Goal: Information Seeking & Learning: Learn about a topic

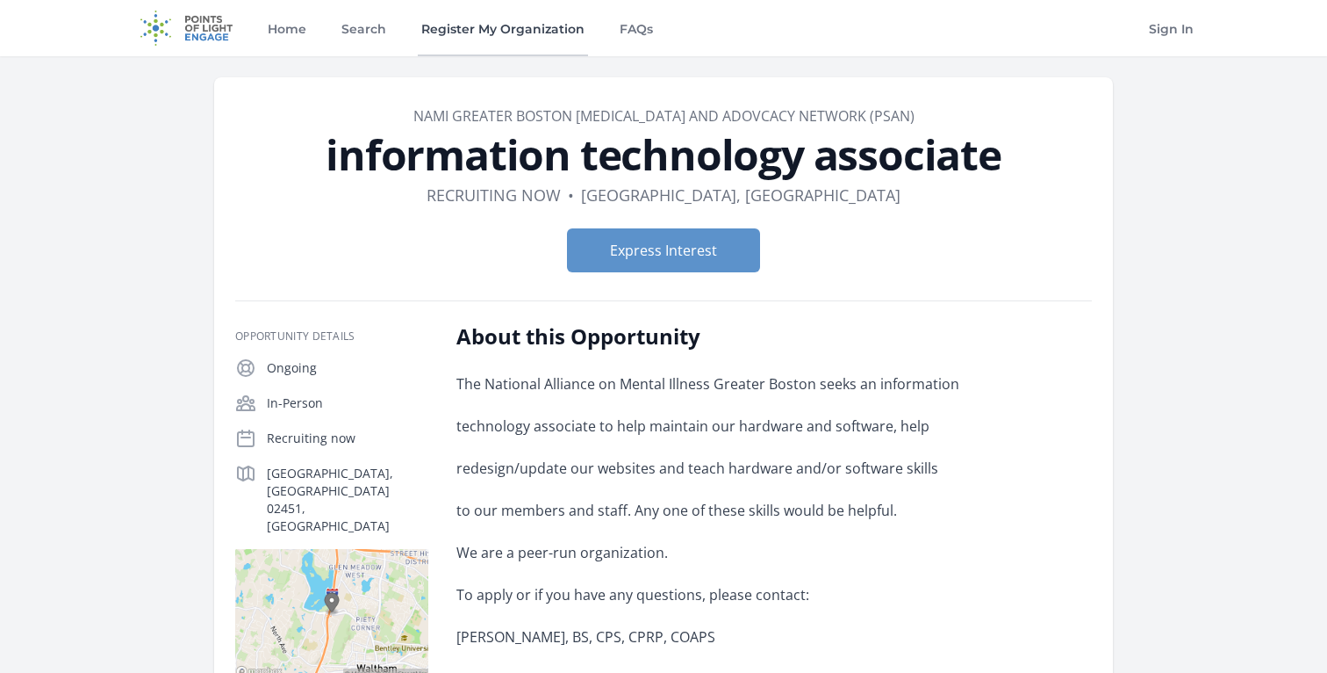
click at [434, 27] on link "Register My Organization" at bounding box center [503, 28] width 170 height 56
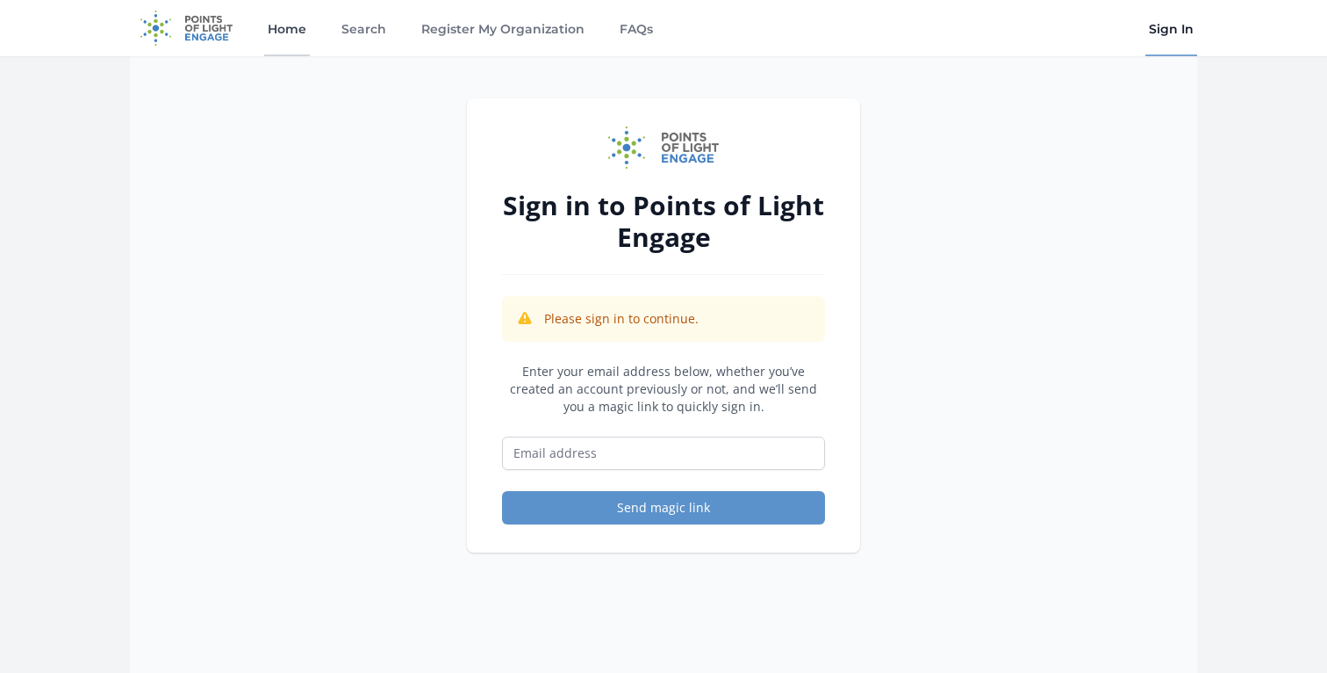
click at [291, 32] on link "Home" at bounding box center [287, 28] width 46 height 56
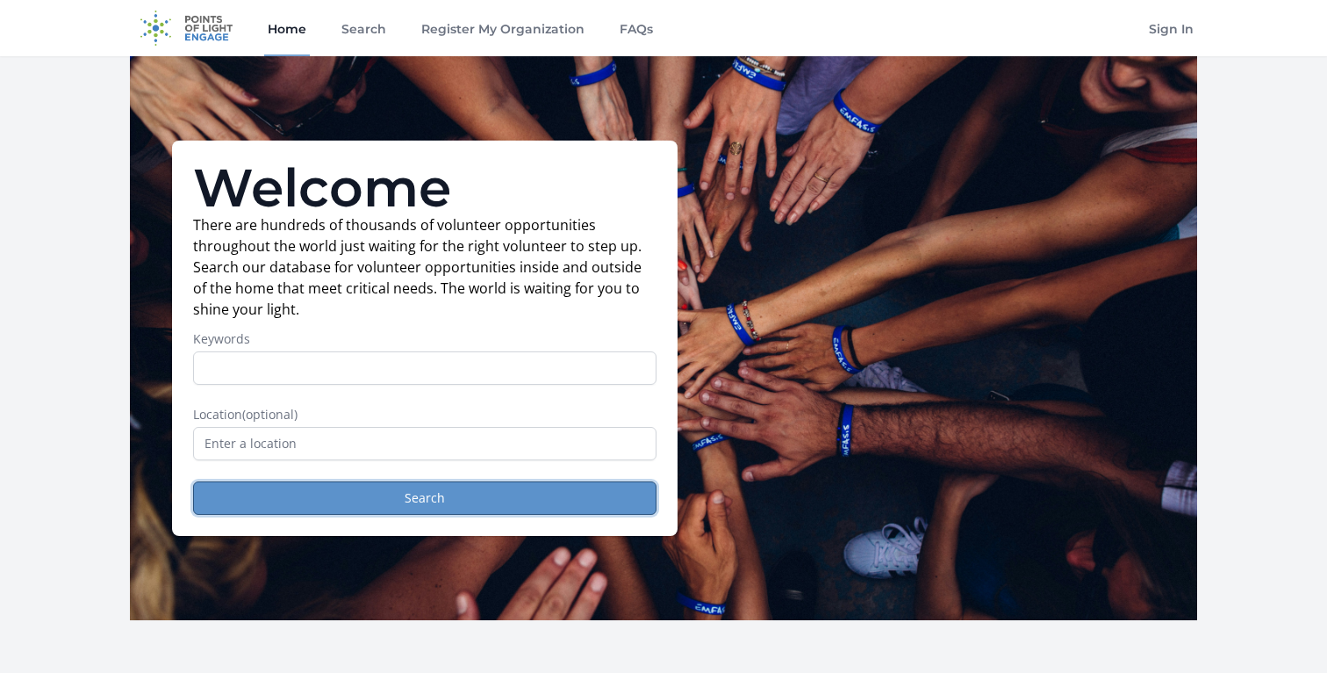
click at [310, 487] on button "Search" at bounding box center [425, 497] width 464 height 33
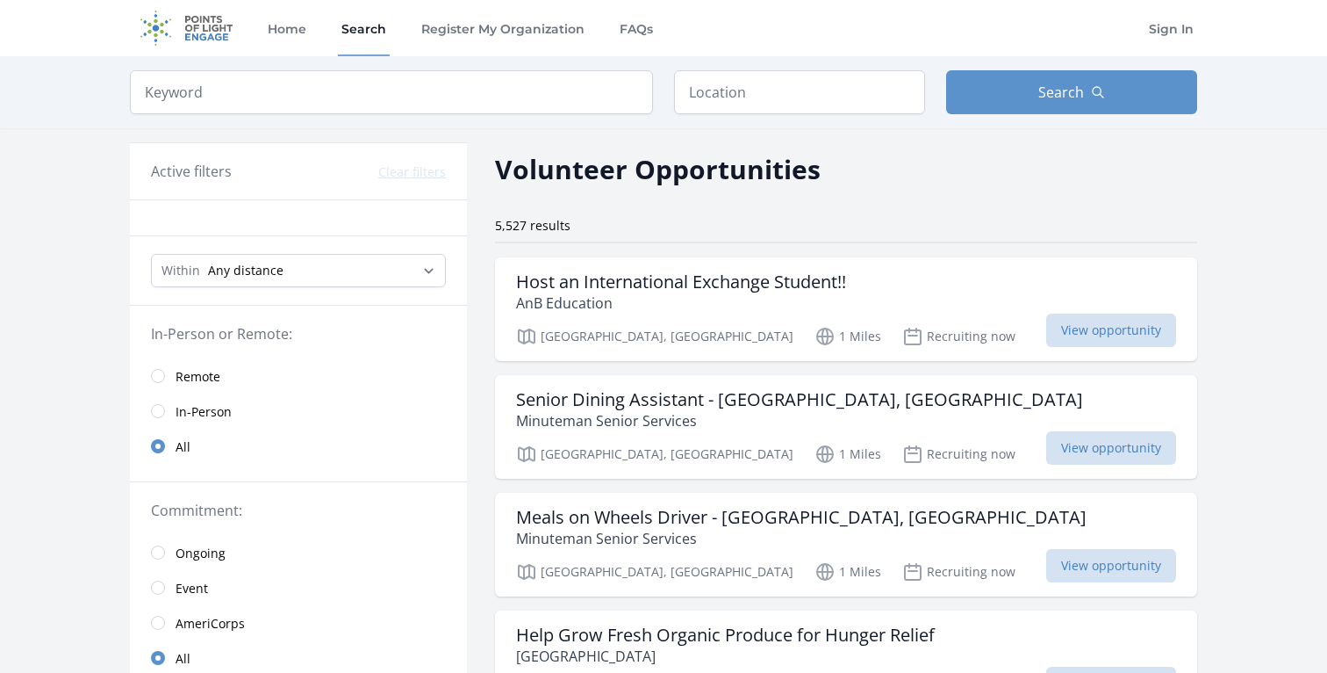
click at [202, 385] on span "Remote" at bounding box center [198, 375] width 45 height 21
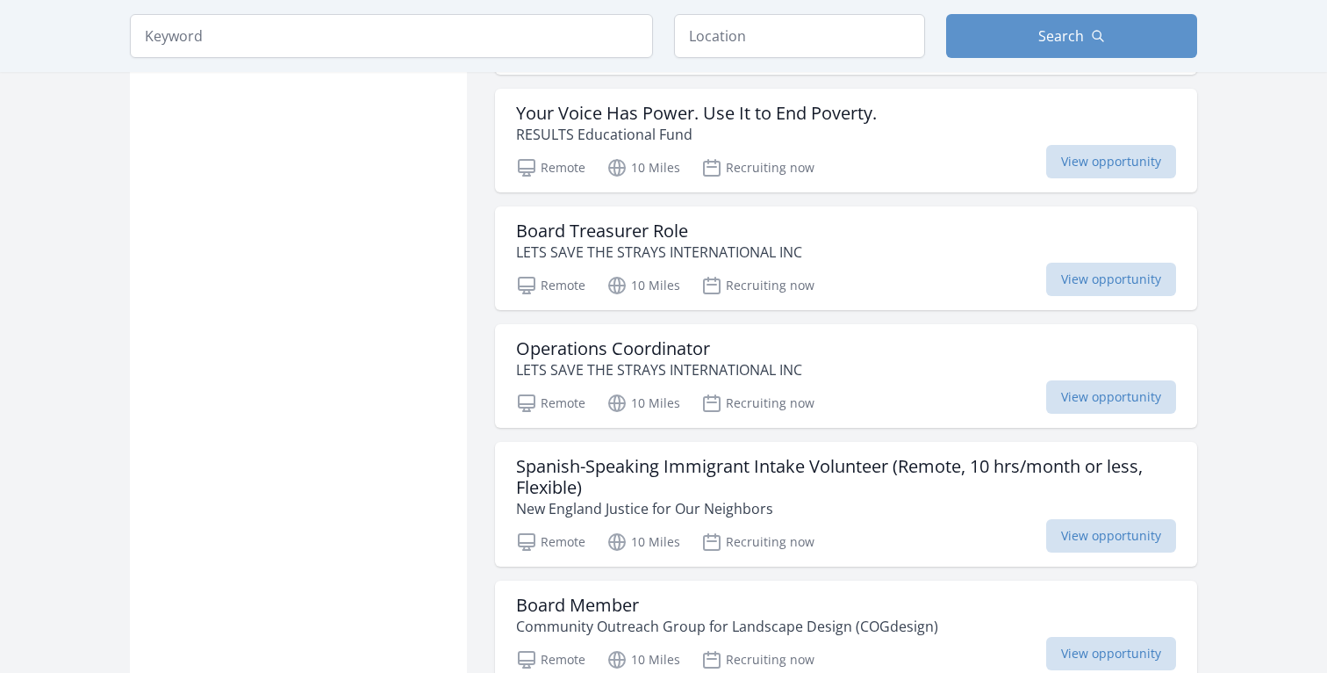
scroll to position [1624, 0]
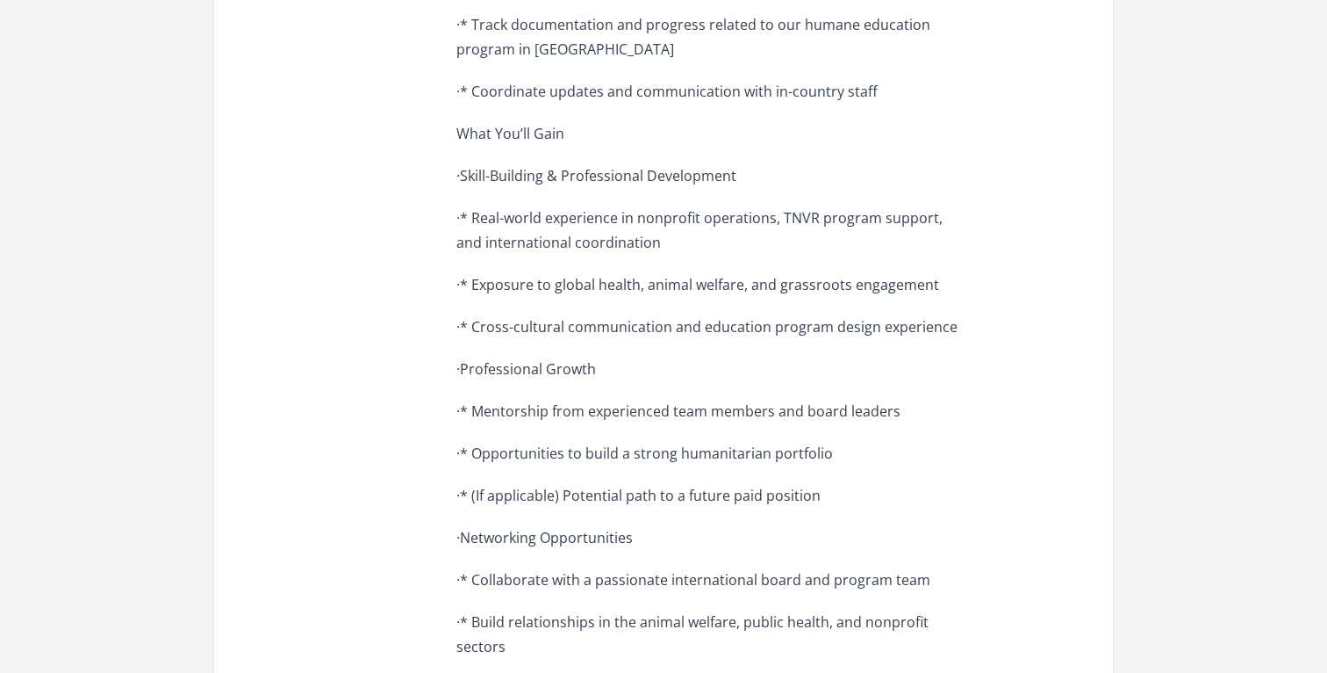
scroll to position [1495, 0]
